Goal: Task Accomplishment & Management: Use online tool/utility

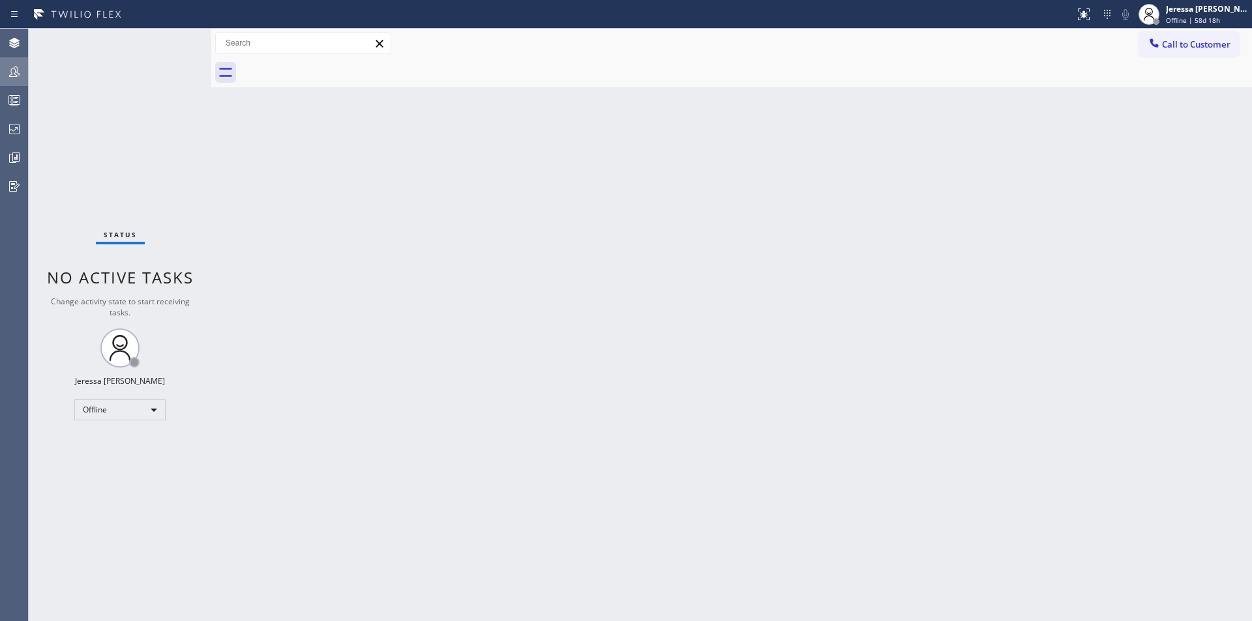
click at [13, 66] on icon at bounding box center [15, 72] width 16 height 16
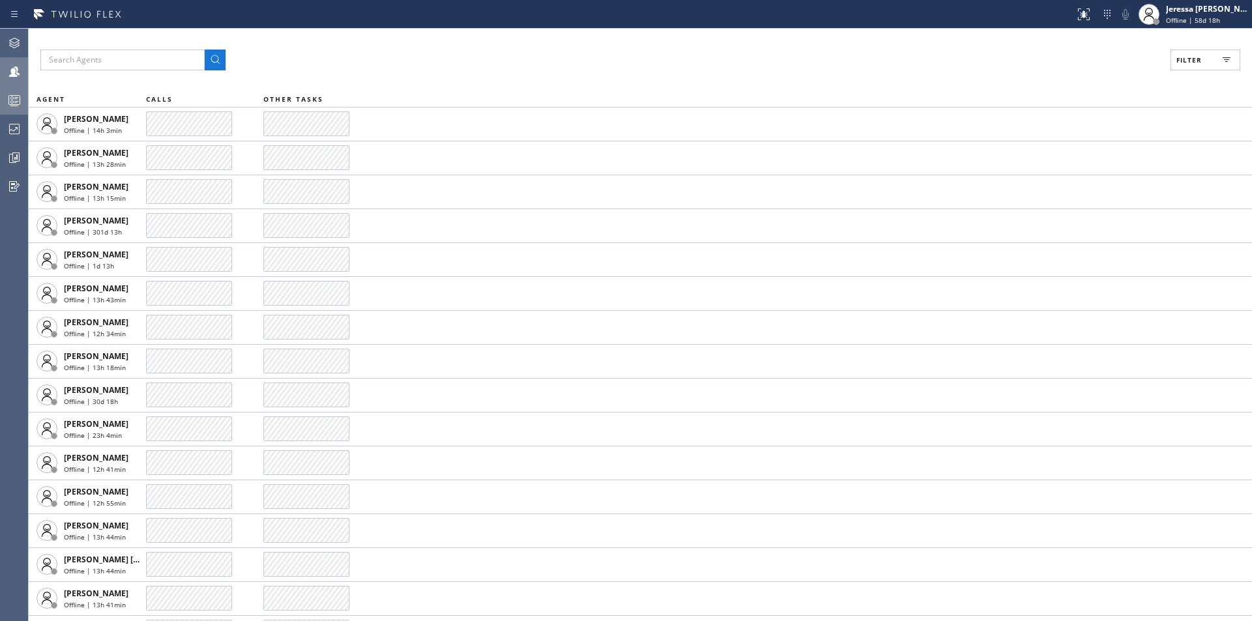
click at [18, 100] on icon at bounding box center [15, 101] width 16 height 16
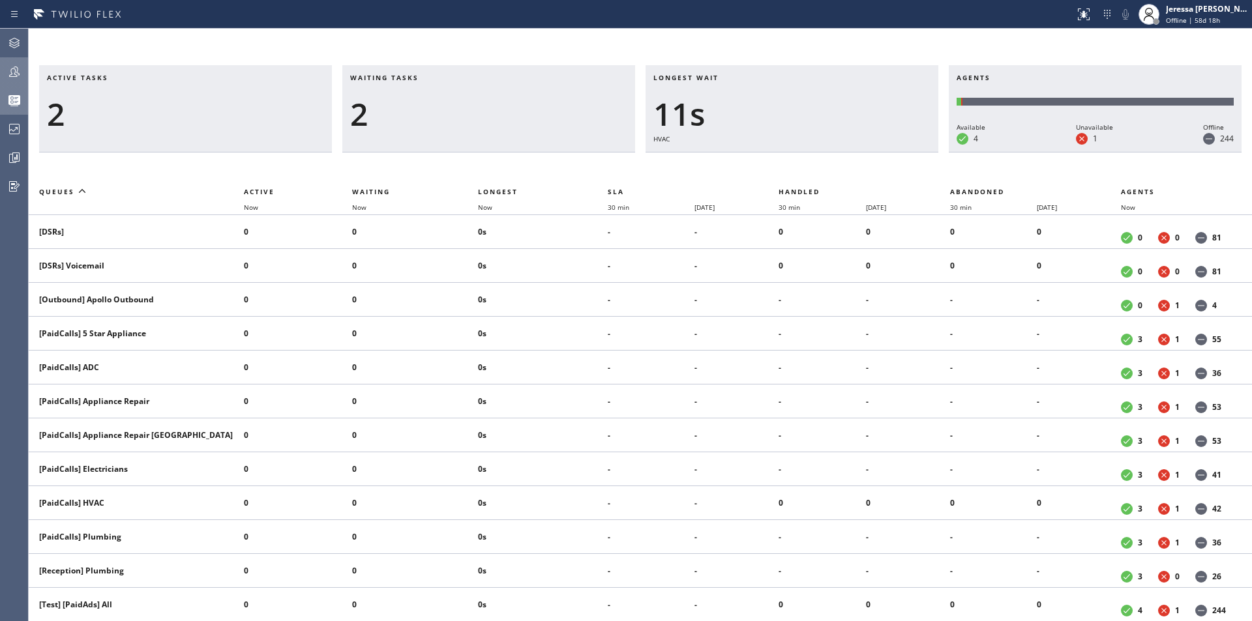
click at [16, 69] on icon at bounding box center [15, 72] width 16 height 16
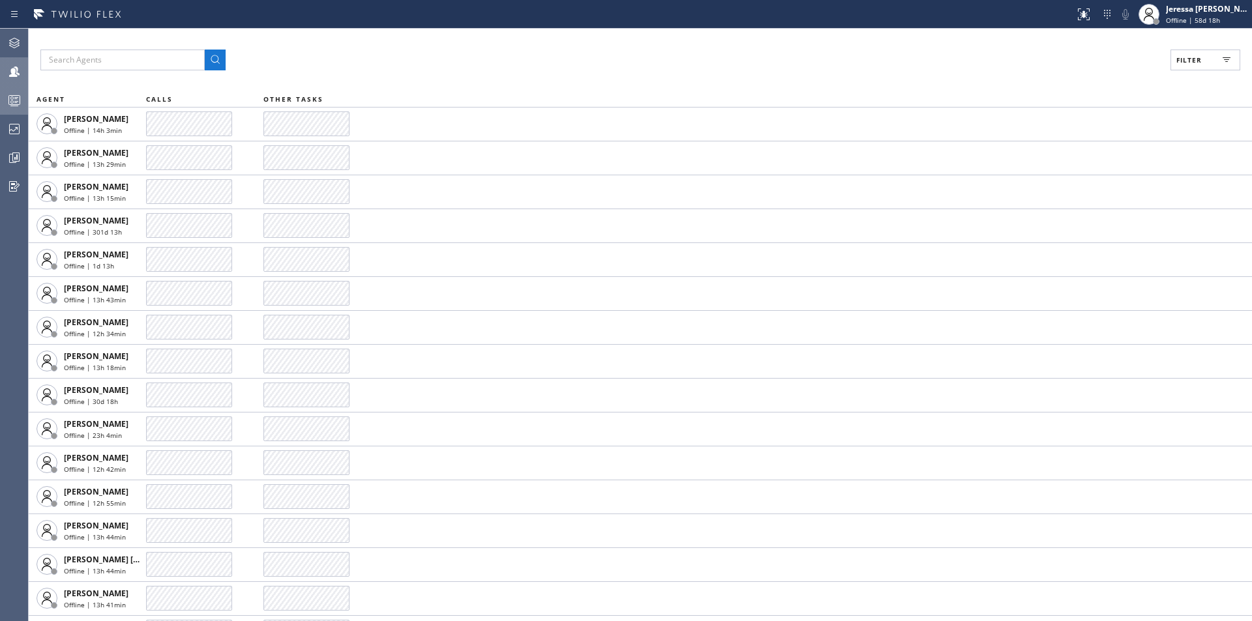
click at [1194, 59] on span "Filter" at bounding box center [1188, 59] width 25 height 9
click at [1071, 156] on label "Available" at bounding box center [1155, 154] width 171 height 11
click at [1070, 156] on input "Available" at bounding box center [1062, 154] width 16 height 16
checkbox input "true"
click at [1172, 73] on span "Apply" at bounding box center [1172, 74] width 27 height 9
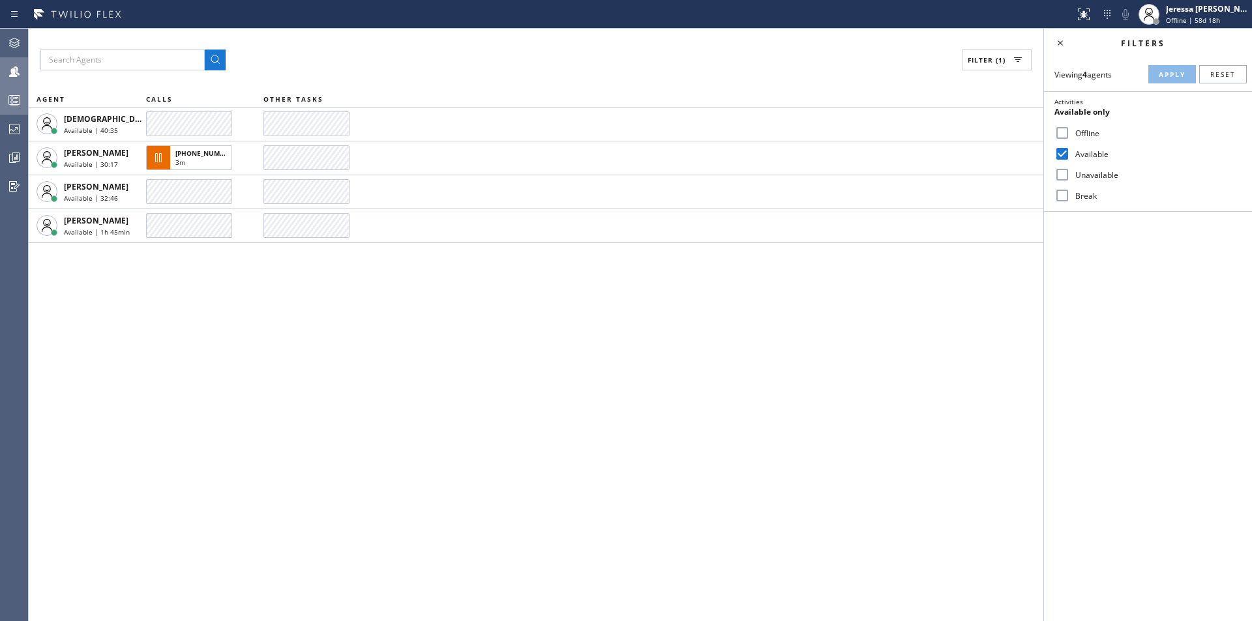
click at [1058, 41] on icon at bounding box center [1060, 43] width 16 height 16
